Goal: Task Accomplishment & Management: Manage account settings

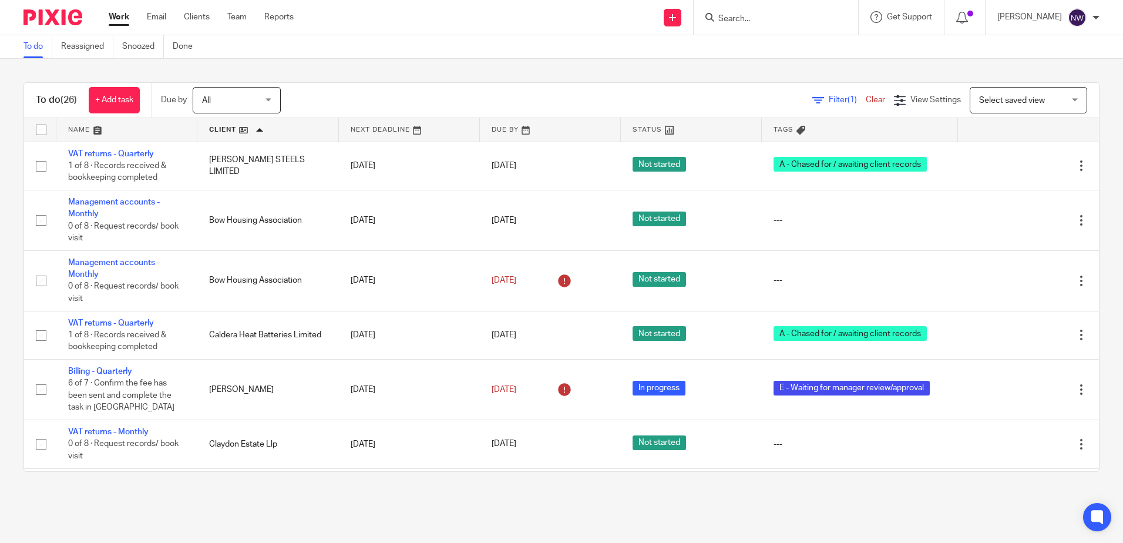
click at [122, 134] on link at bounding box center [126, 129] width 141 height 23
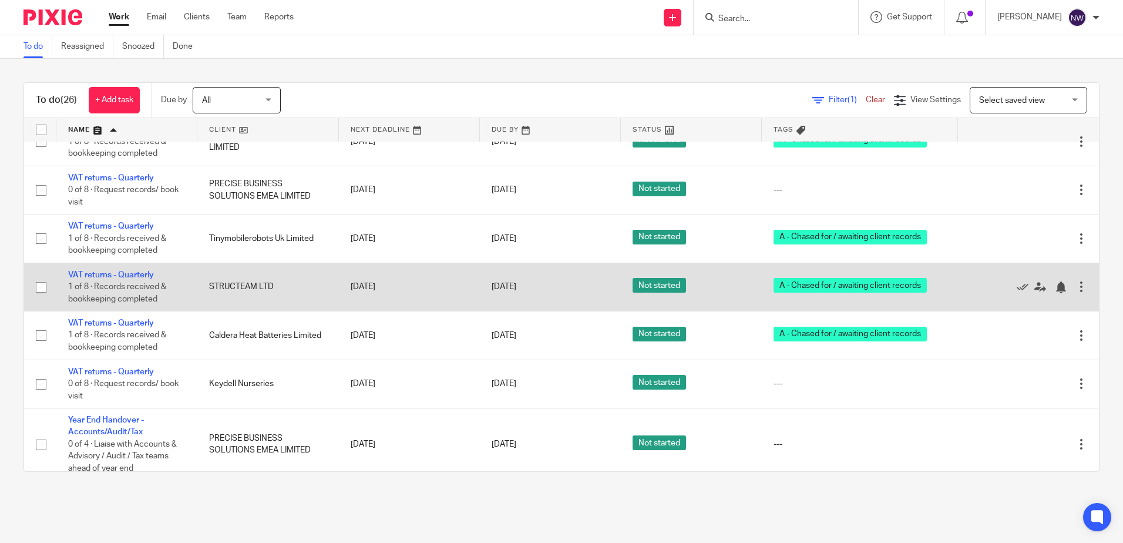
scroll to position [1066, 0]
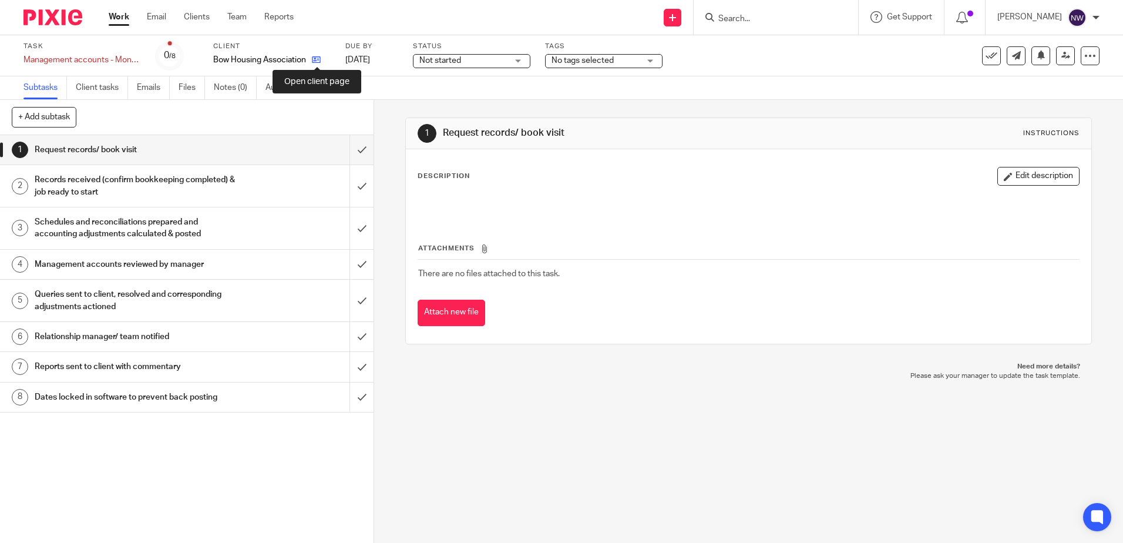
click at [320, 60] on icon at bounding box center [316, 59] width 9 height 9
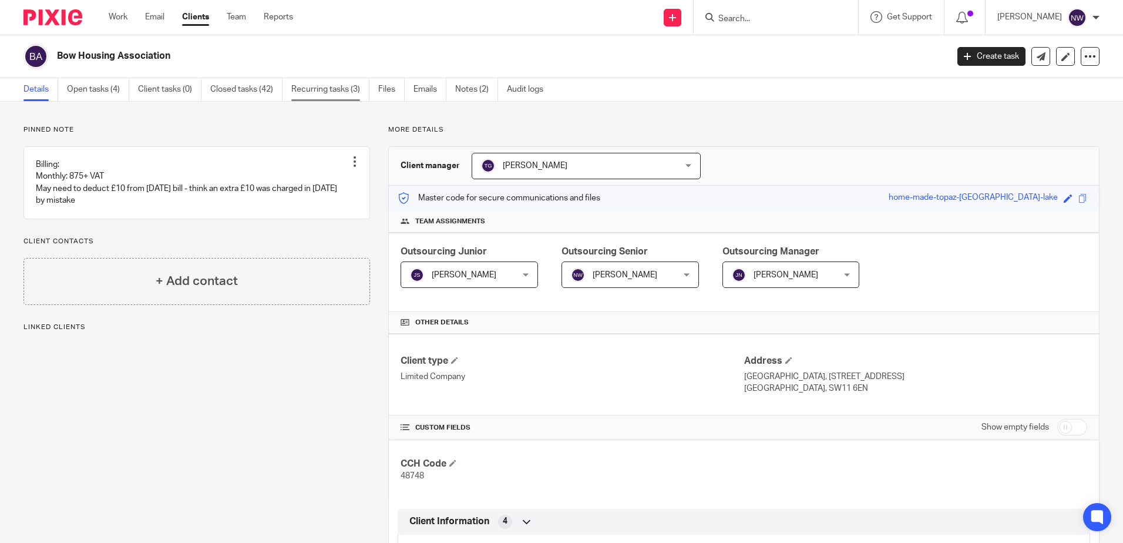
click at [347, 92] on link "Recurring tasks (3)" at bounding box center [330, 89] width 78 height 23
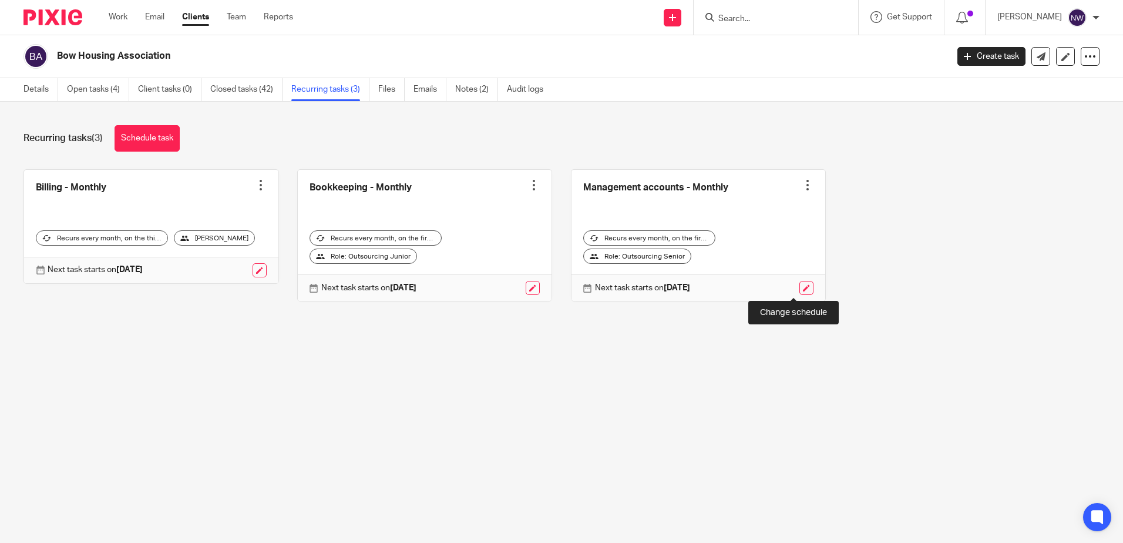
click at [799, 291] on link at bounding box center [806, 288] width 14 height 14
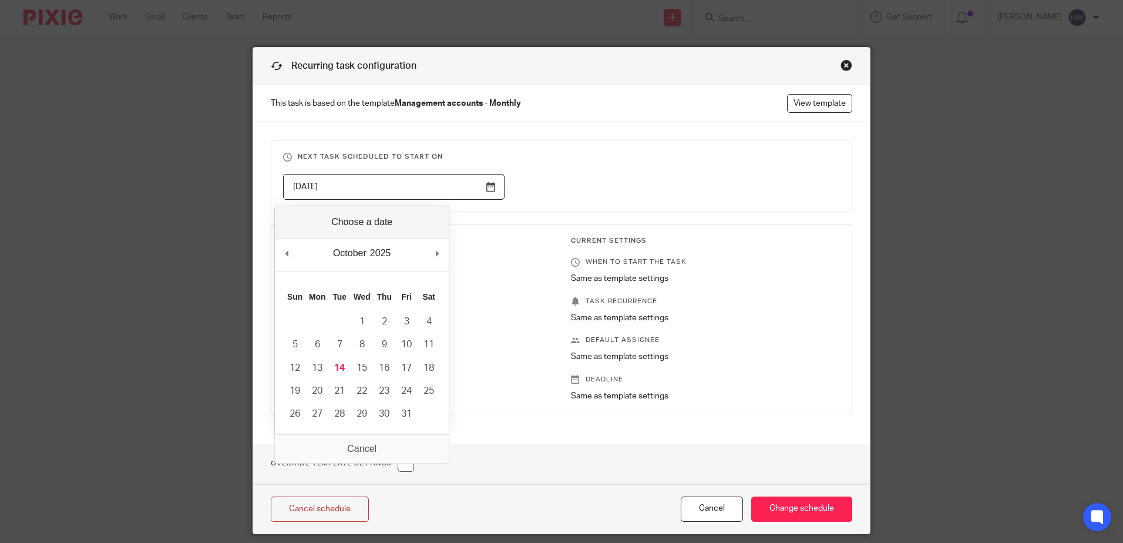
click at [485, 192] on input "[DATE]" at bounding box center [393, 187] width 221 height 26
type input "[DATE]"
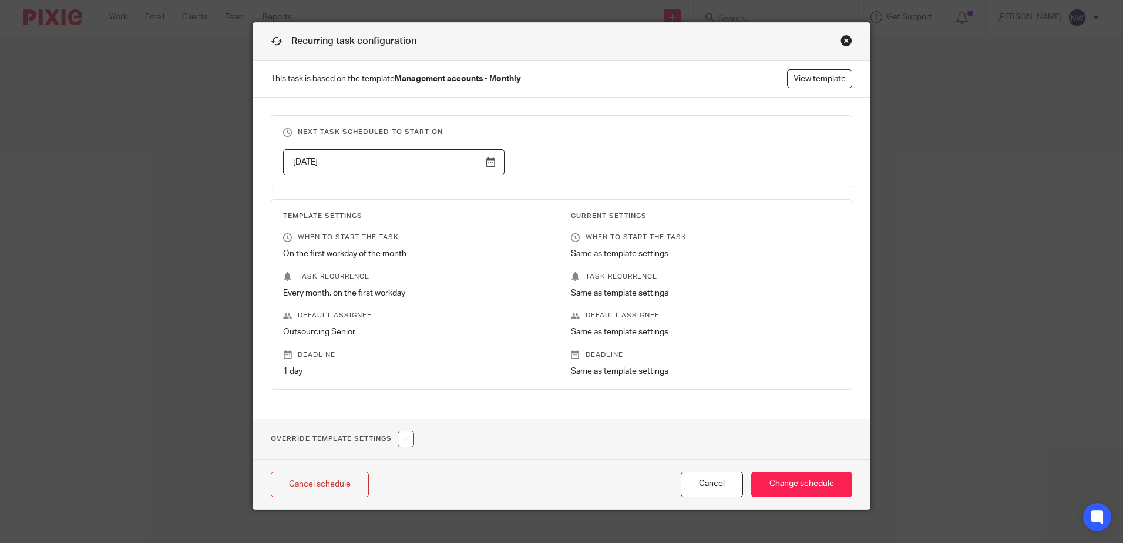
scroll to position [38, 0]
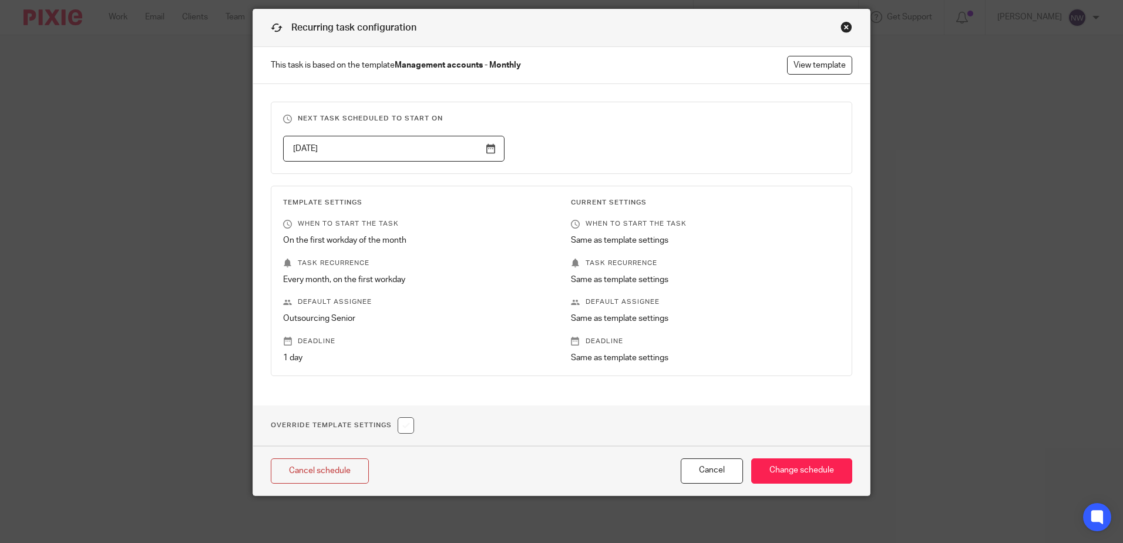
click at [771, 296] on div "Current Settings When to start the task Same as template settings Task recurren…" at bounding box center [695, 281] width 287 height 166
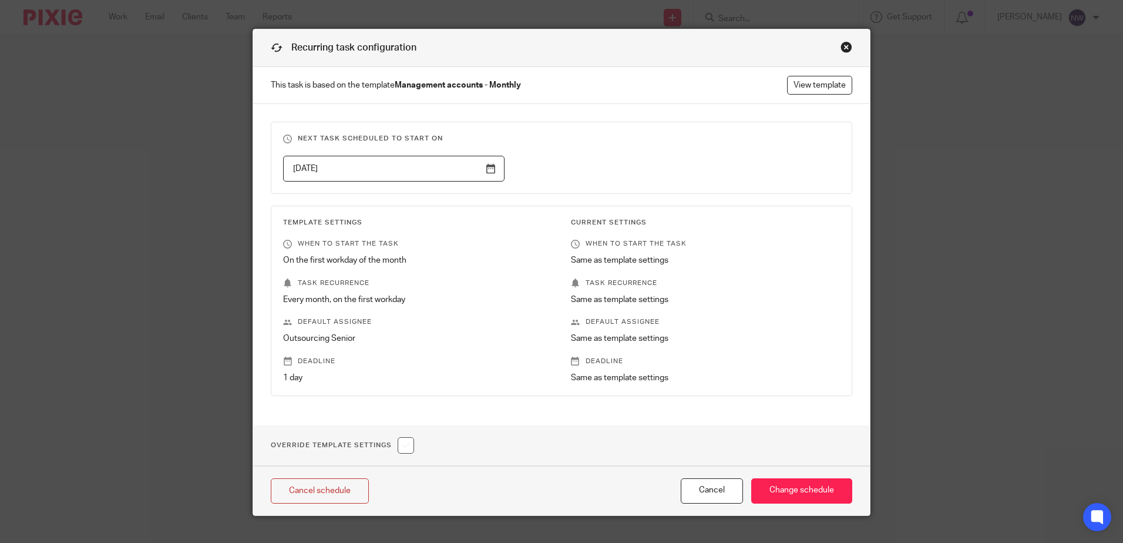
scroll to position [0, 0]
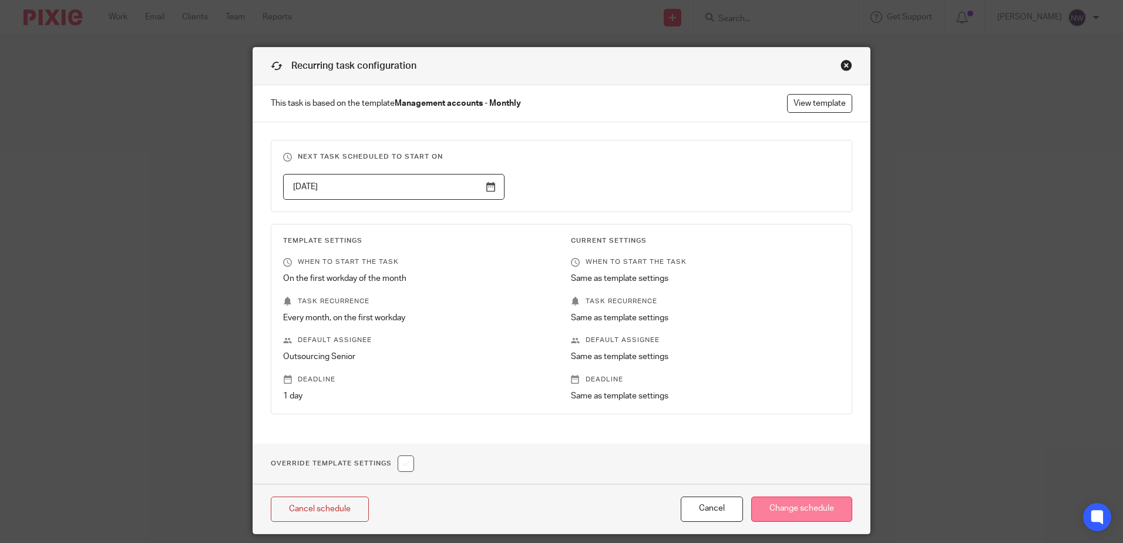
click at [823, 502] on input "Change schedule" at bounding box center [801, 508] width 101 height 25
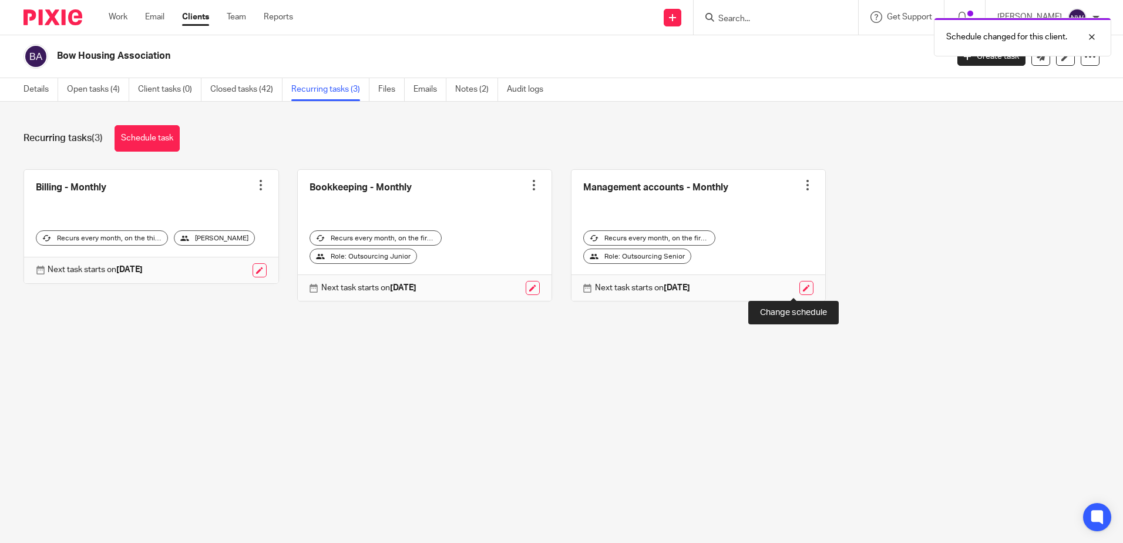
click at [799, 289] on link at bounding box center [806, 288] width 14 height 14
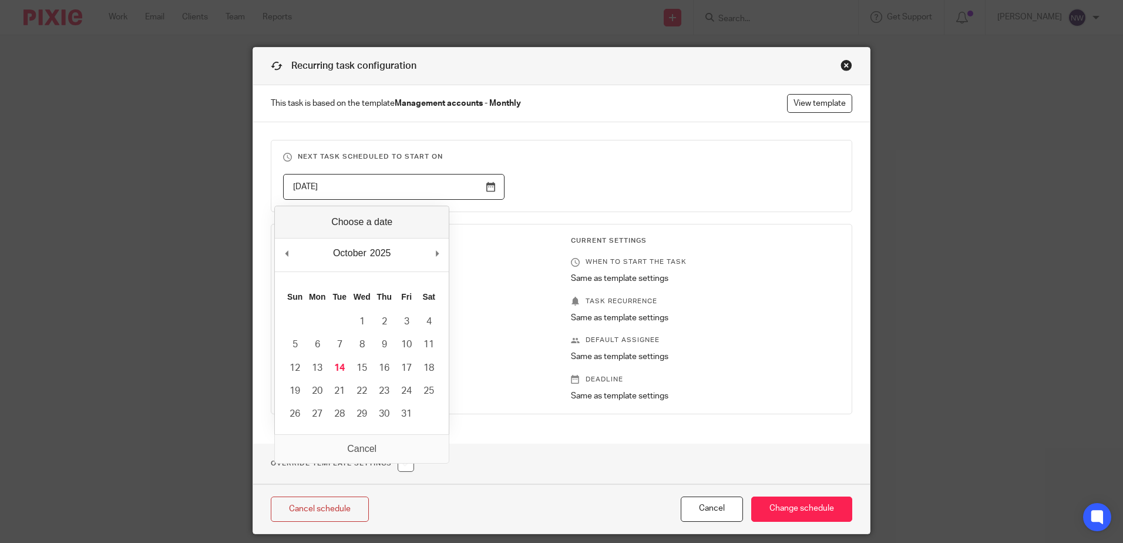
click at [480, 195] on input "[DATE]" at bounding box center [393, 187] width 221 height 26
type input "[DATE]"
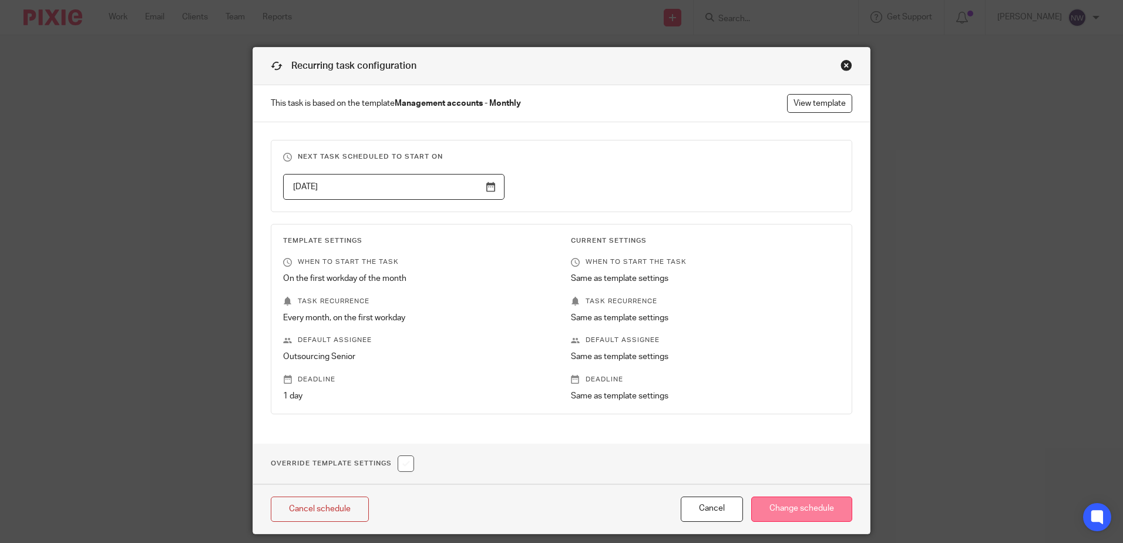
click at [794, 504] on input "Change schedule" at bounding box center [801, 508] width 101 height 25
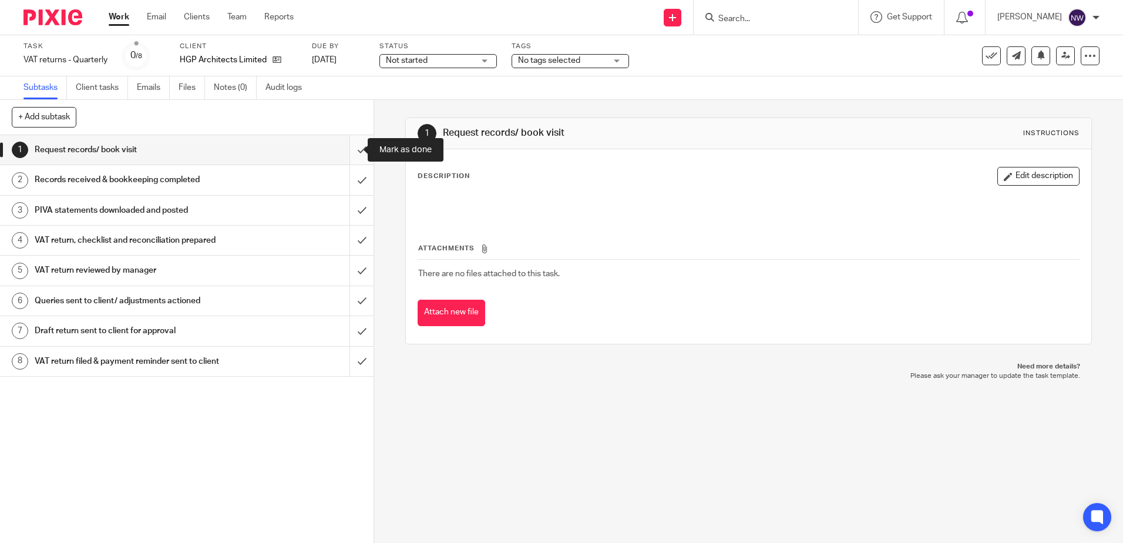
click at [346, 154] on input "submit" at bounding box center [186, 149] width 373 height 29
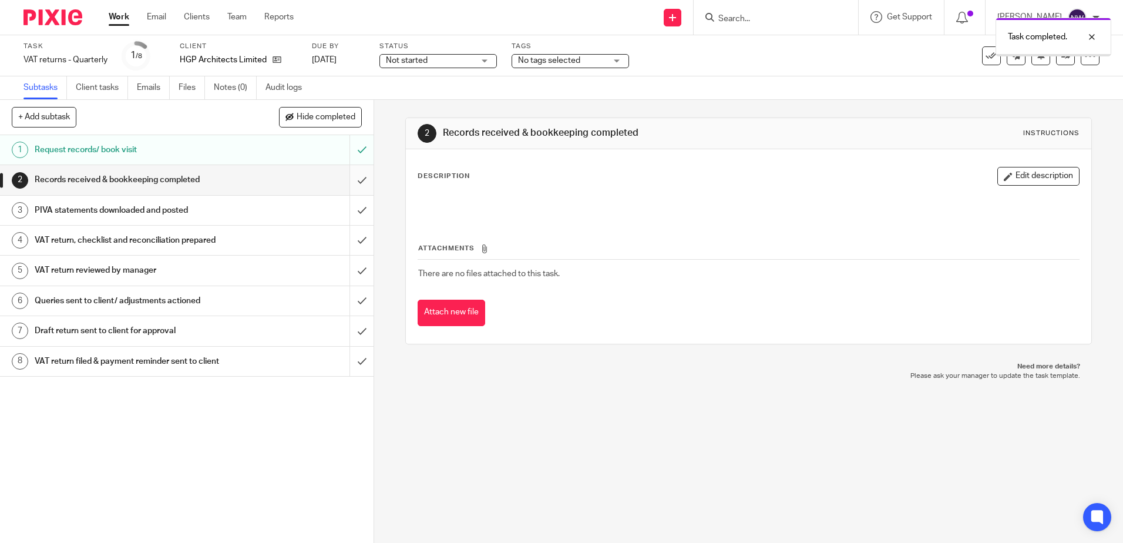
click at [349, 188] on input "submit" at bounding box center [186, 179] width 373 height 29
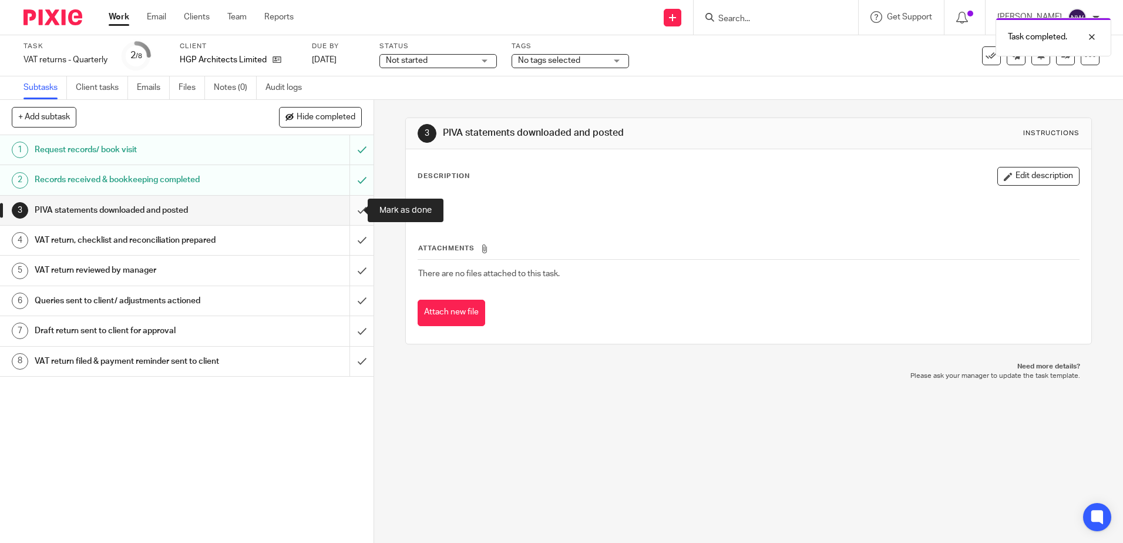
click at [351, 216] on input "submit" at bounding box center [186, 210] width 373 height 29
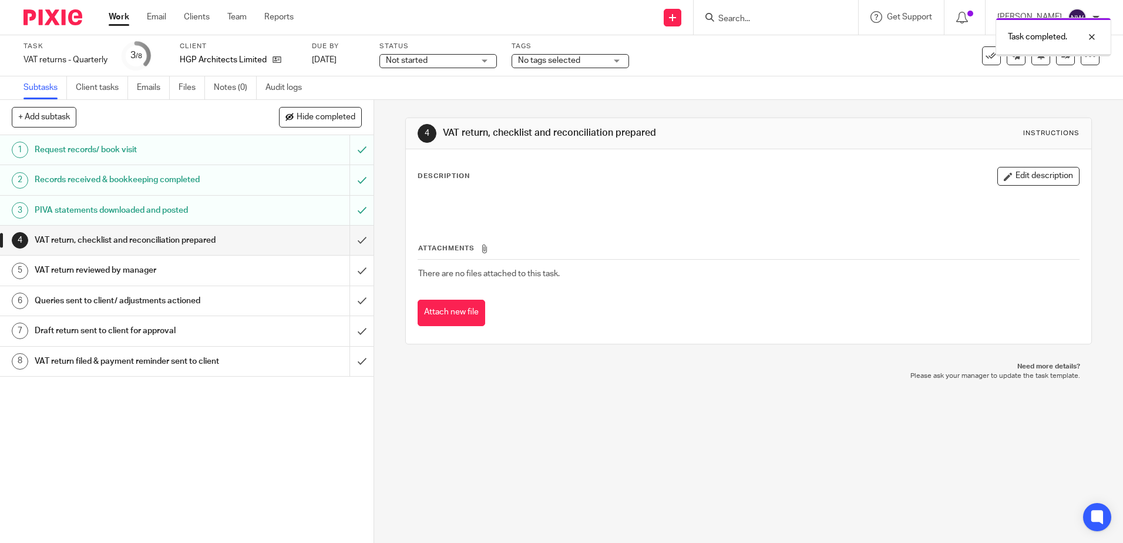
click at [473, 58] on span "Not started" at bounding box center [430, 61] width 88 height 12
click at [446, 109] on li "In progress" at bounding box center [438, 104] width 116 height 24
click at [571, 62] on span "No tags selected" at bounding box center [549, 60] width 62 height 8
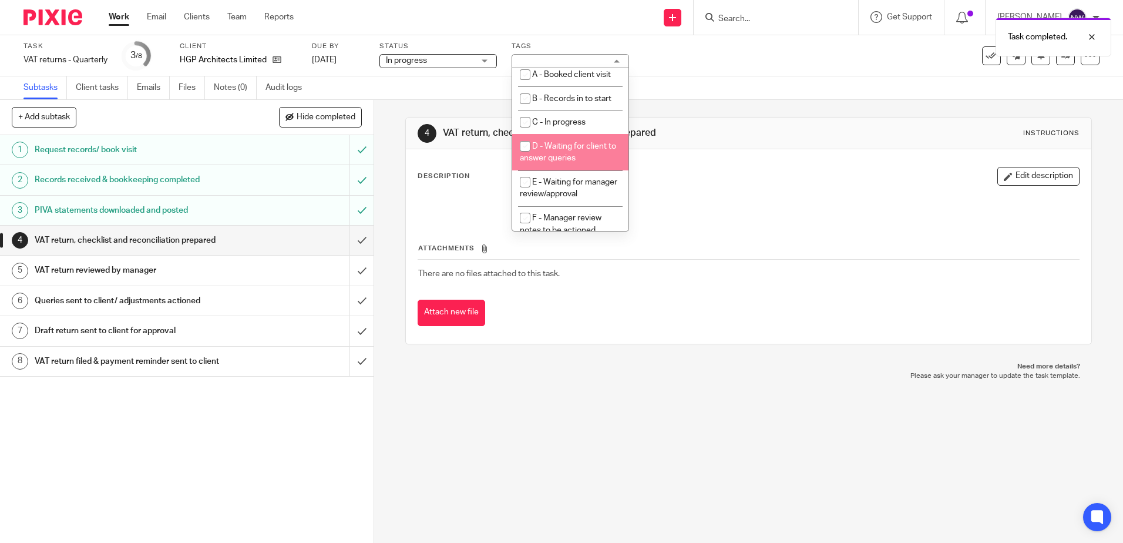
scroll to position [59, 0]
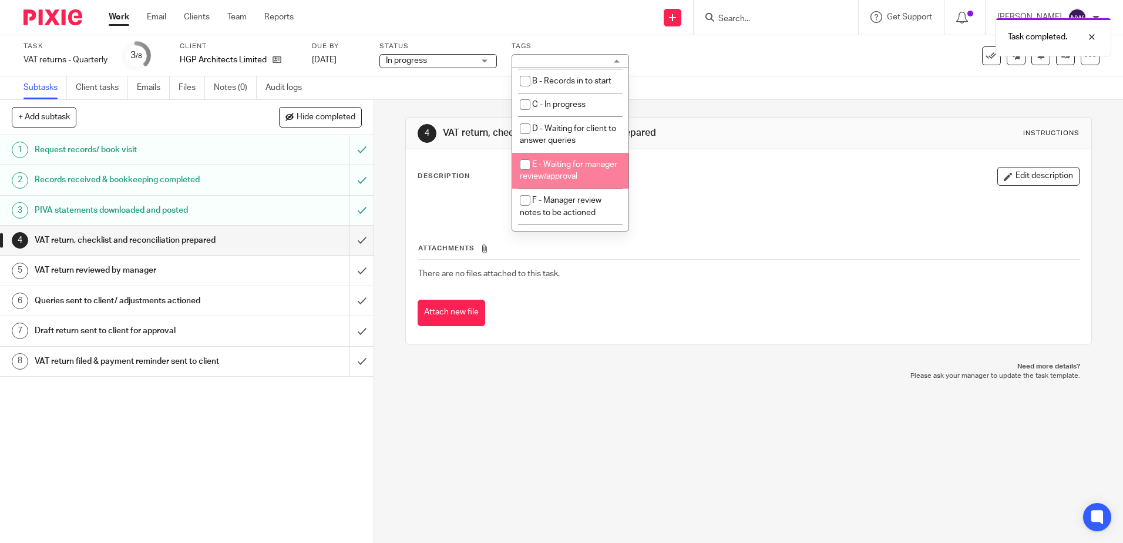
click at [563, 163] on span "E - Waiting for manager review/approval" at bounding box center [568, 170] width 97 height 21
checkbox input "true"
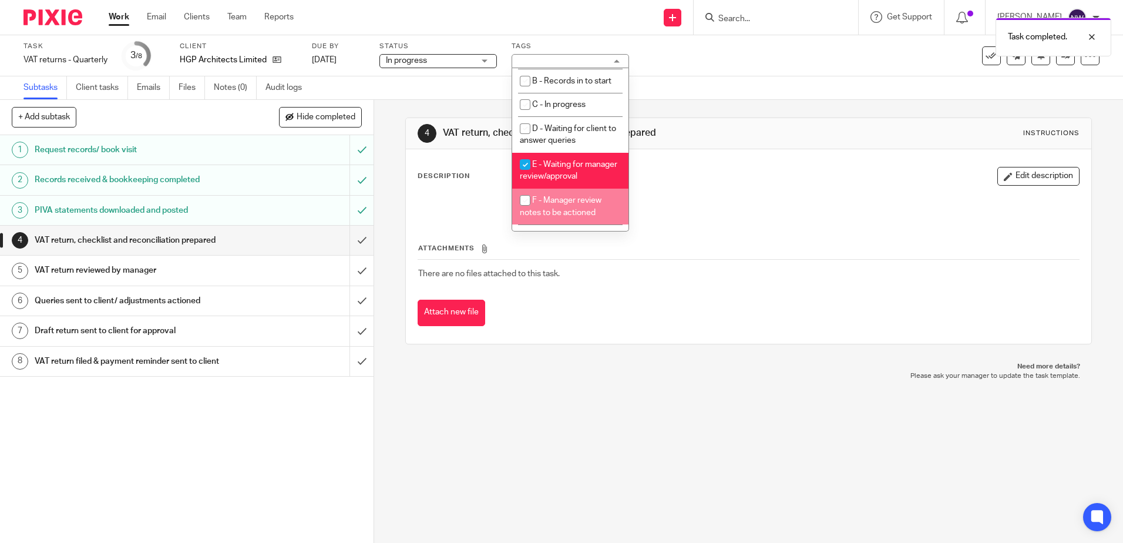
click at [622, 394] on div "4 VAT return, checklist and reconciliation prepared Instructions Description Ed…" at bounding box center [748, 321] width 749 height 443
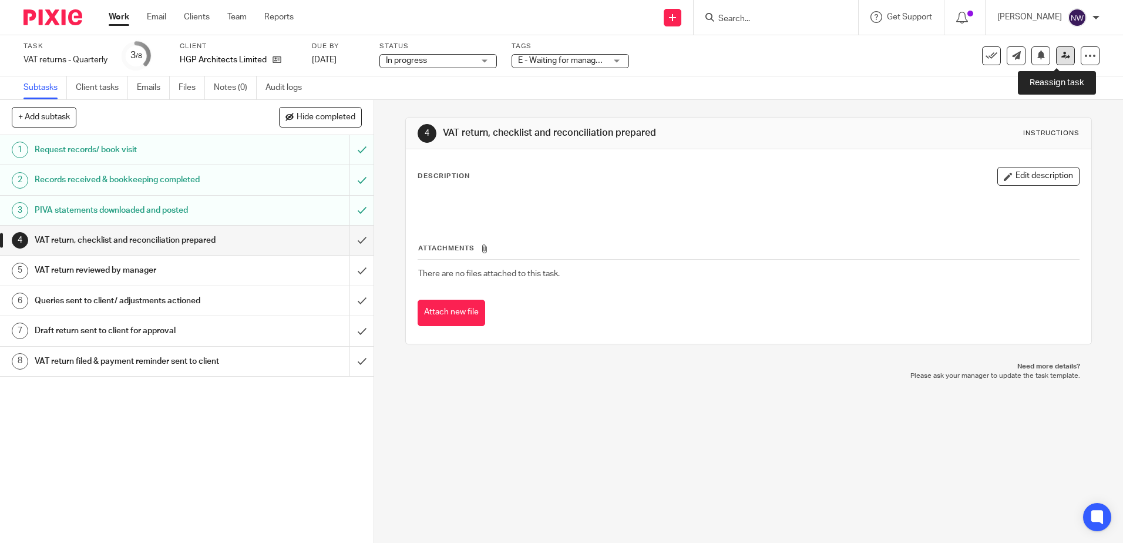
click at [1061, 58] on icon at bounding box center [1065, 55] width 9 height 9
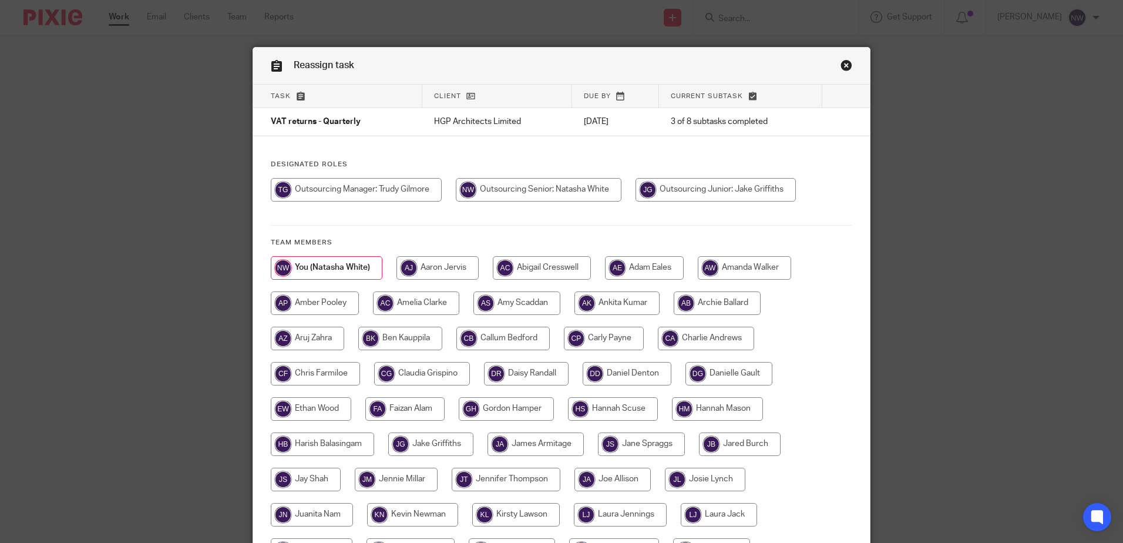
click at [414, 200] on input "radio" at bounding box center [356, 189] width 171 height 23
radio input "true"
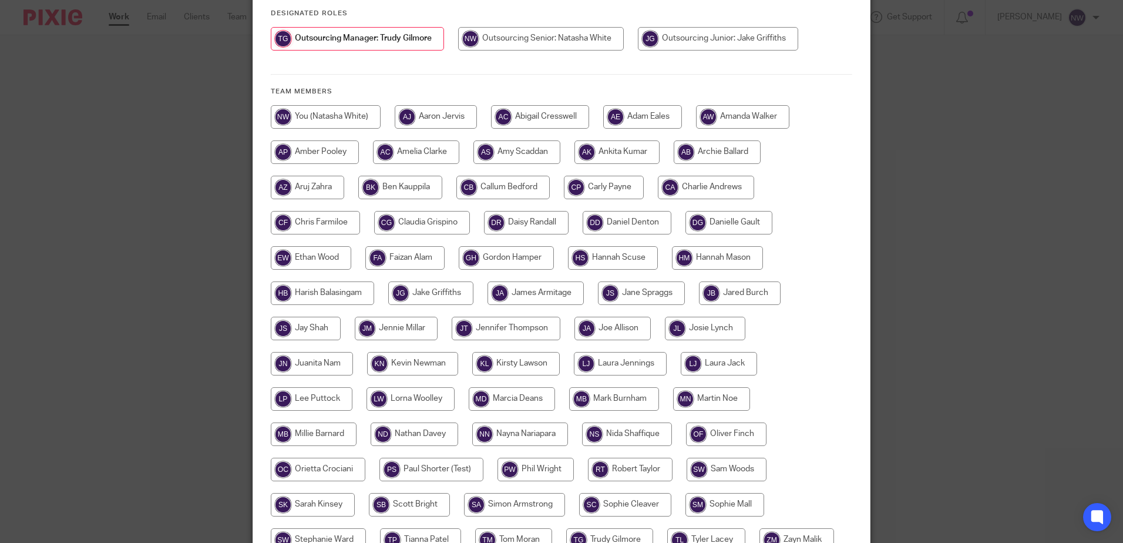
scroll to position [268, 0]
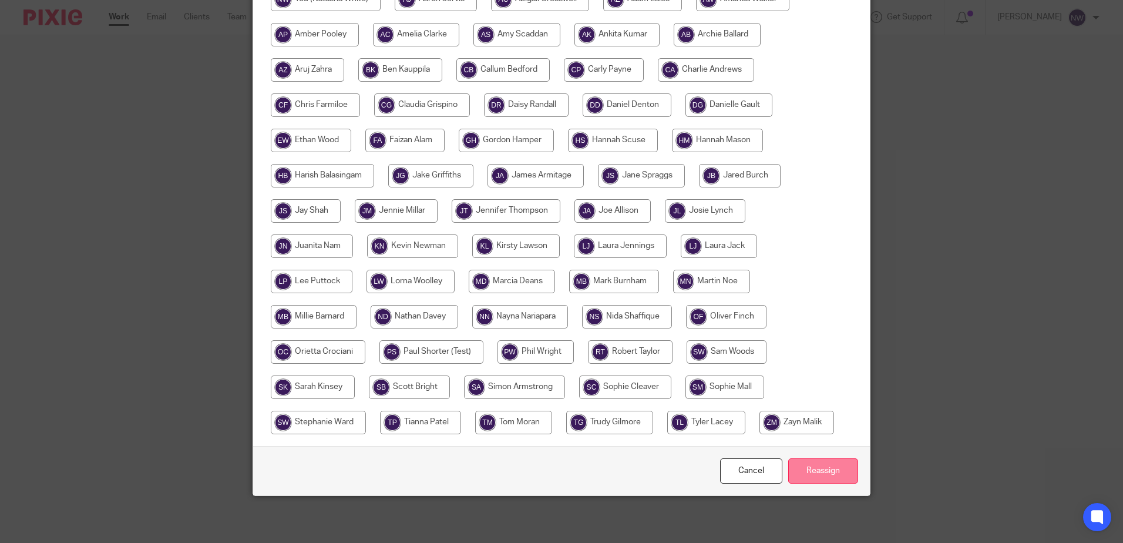
click at [825, 470] on input "Reassign" at bounding box center [823, 470] width 70 height 25
